Goal: Task Accomplishment & Management: Use online tool/utility

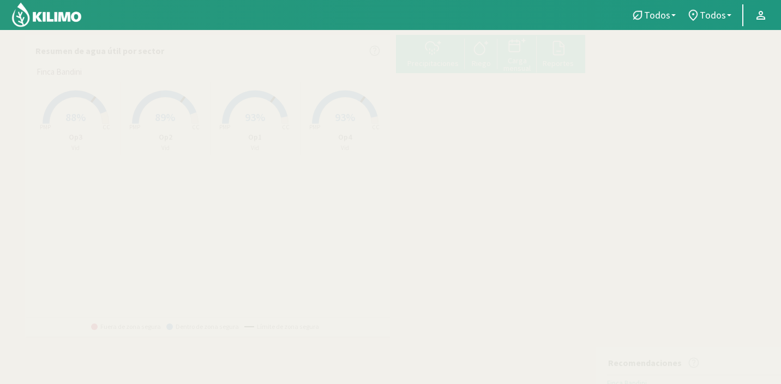
click at [257, 138] on p "Op1" at bounding box center [254, 136] width 89 height 11
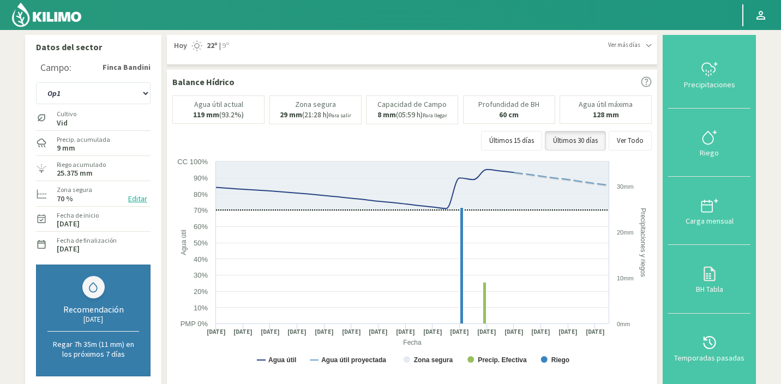
scroll to position [14, 0]
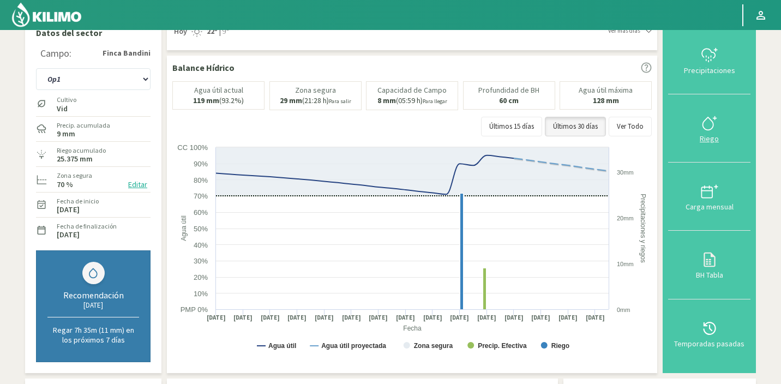
click at [707, 135] on div "Riego" at bounding box center [709, 139] width 76 height 8
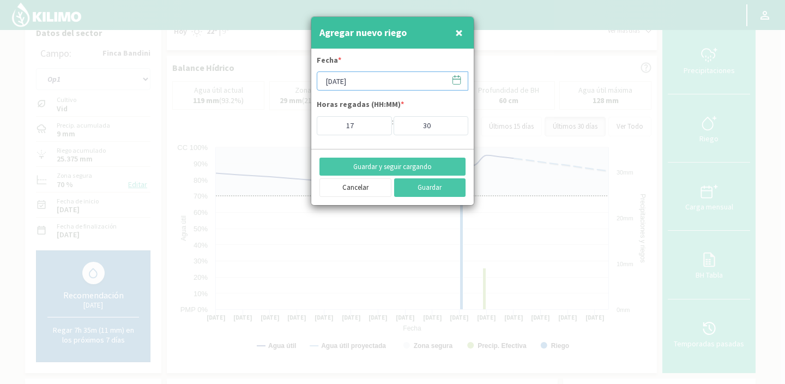
click at [397, 81] on input "[DATE]" at bounding box center [393, 80] width 152 height 19
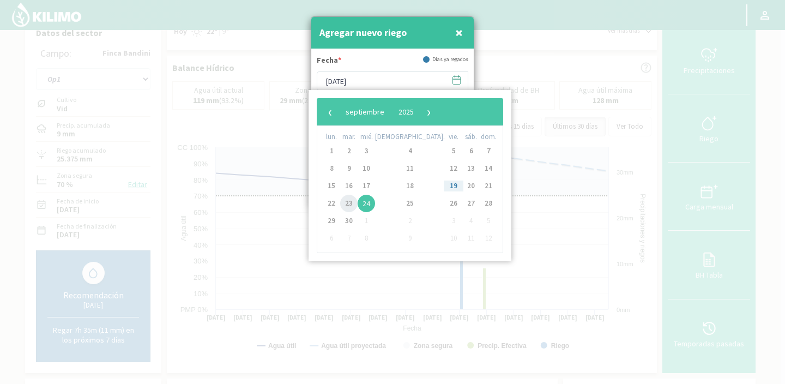
click at [354, 202] on span "23" at bounding box center [348, 203] width 17 height 17
type input "[DATE]"
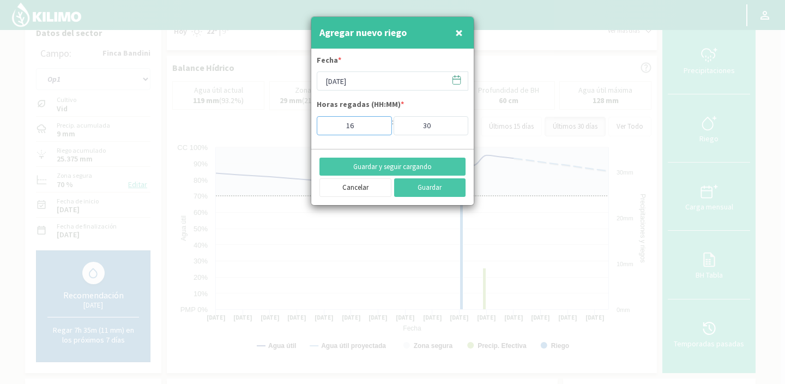
click at [378, 128] on input "16" at bounding box center [354, 125] width 75 height 19
type input "15"
click at [378, 128] on input "15" at bounding box center [354, 125] width 75 height 19
click at [426, 125] on input "30" at bounding box center [431, 125] width 75 height 19
drag, startPoint x: 431, startPoint y: 125, endPoint x: 404, endPoint y: 126, distance: 26.7
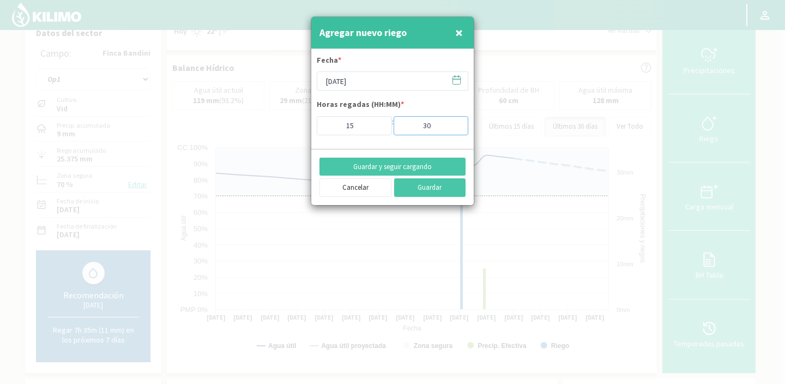
click at [404, 126] on input "30" at bounding box center [431, 125] width 75 height 19
type input "00"
click at [420, 188] on button "Guardar" at bounding box center [430, 187] width 72 height 19
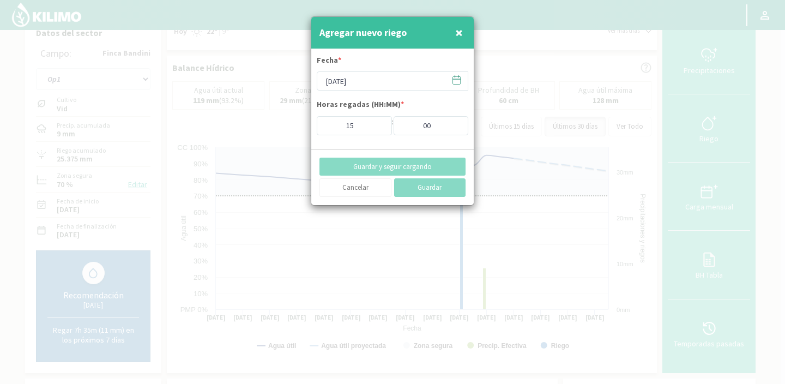
type input "[DATE]"
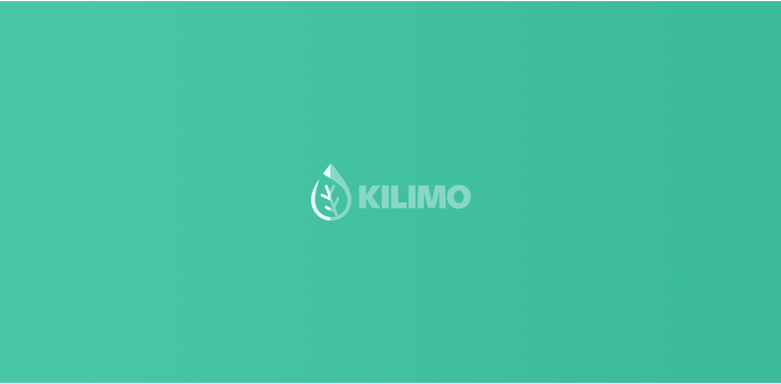
scroll to position [14, 0]
